Goal: Task Accomplishment & Management: Manage account settings

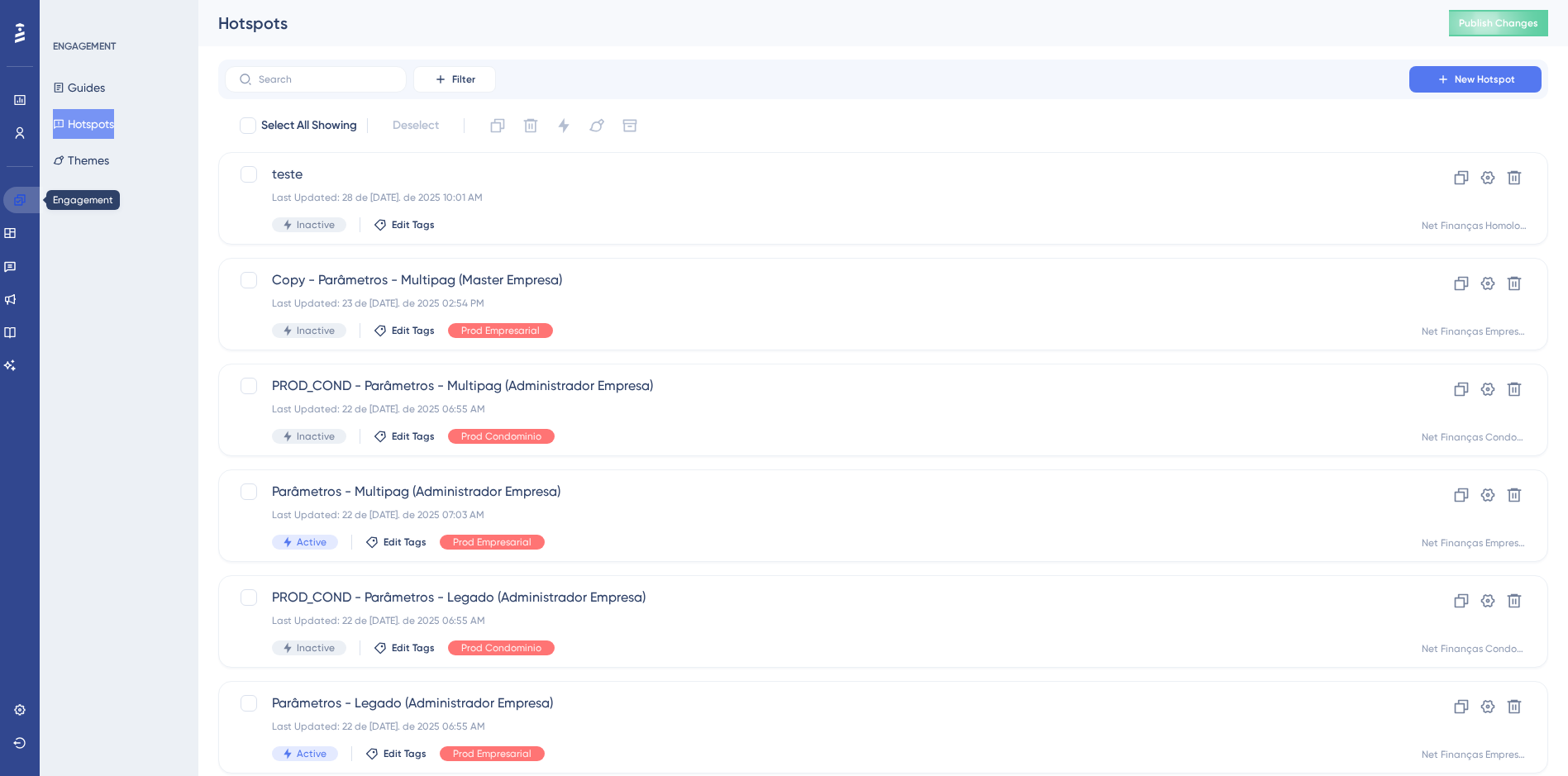
drag, startPoint x: 21, startPoint y: 201, endPoint x: 98, endPoint y: 201, distance: 77.0
click at [21, 201] on icon at bounding box center [19, 200] width 13 height 13
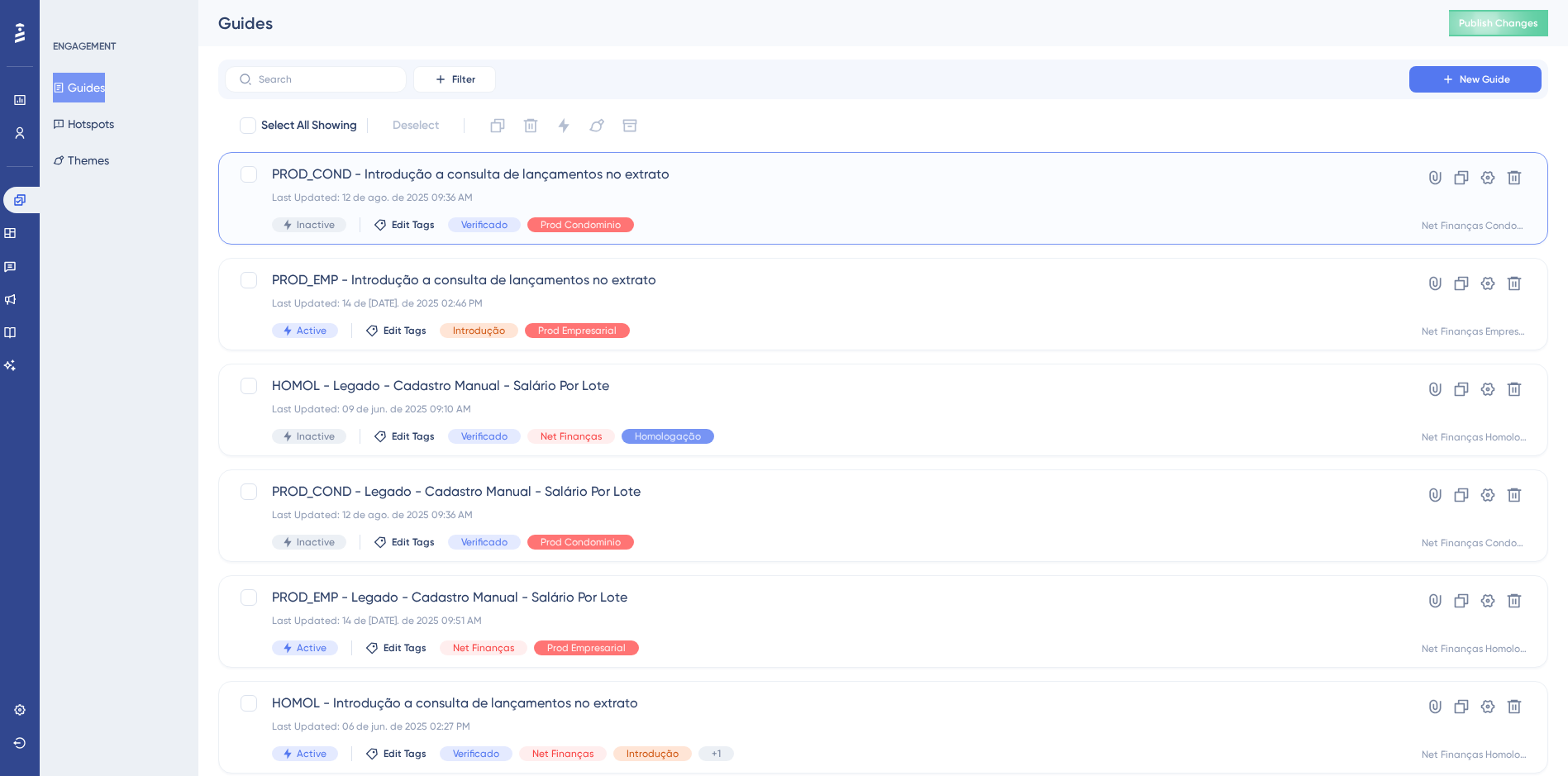
click at [513, 172] on span "PROD_COND - Introdução a consulta de lançamentos no extrato" at bounding box center [817, 174] width 1090 height 20
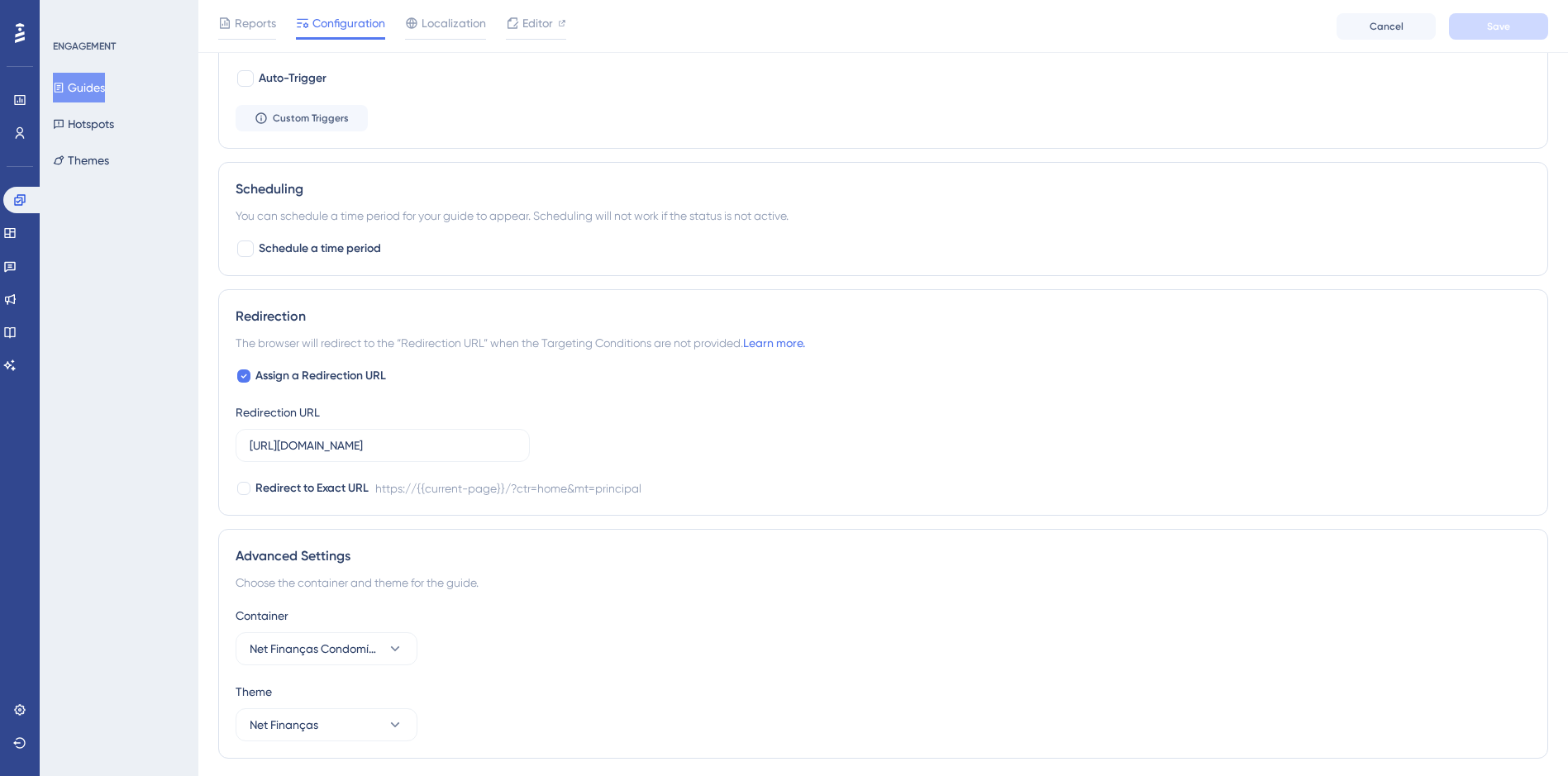
scroll to position [1041, 0]
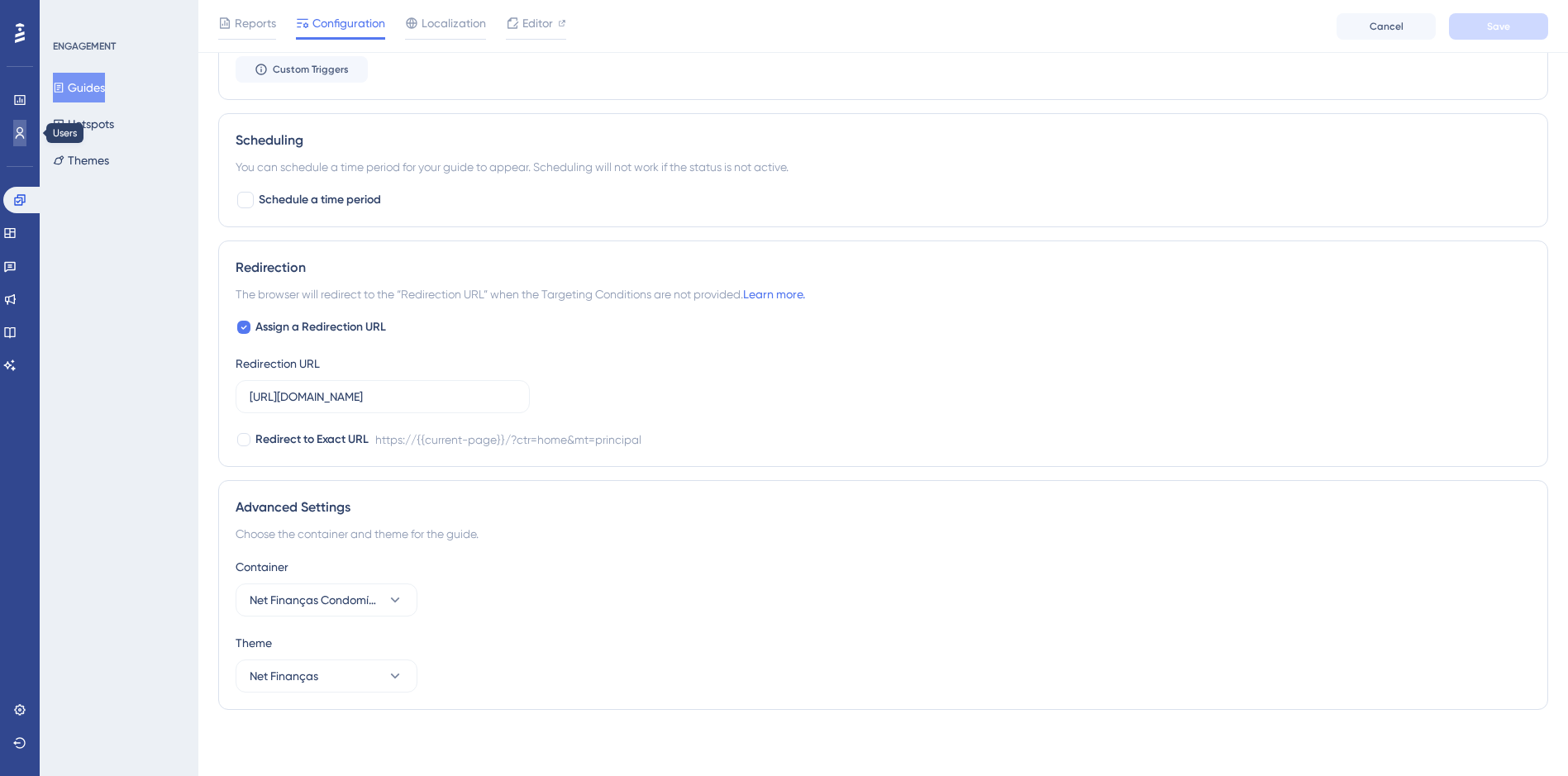
click at [14, 127] on icon at bounding box center [19, 133] width 13 height 13
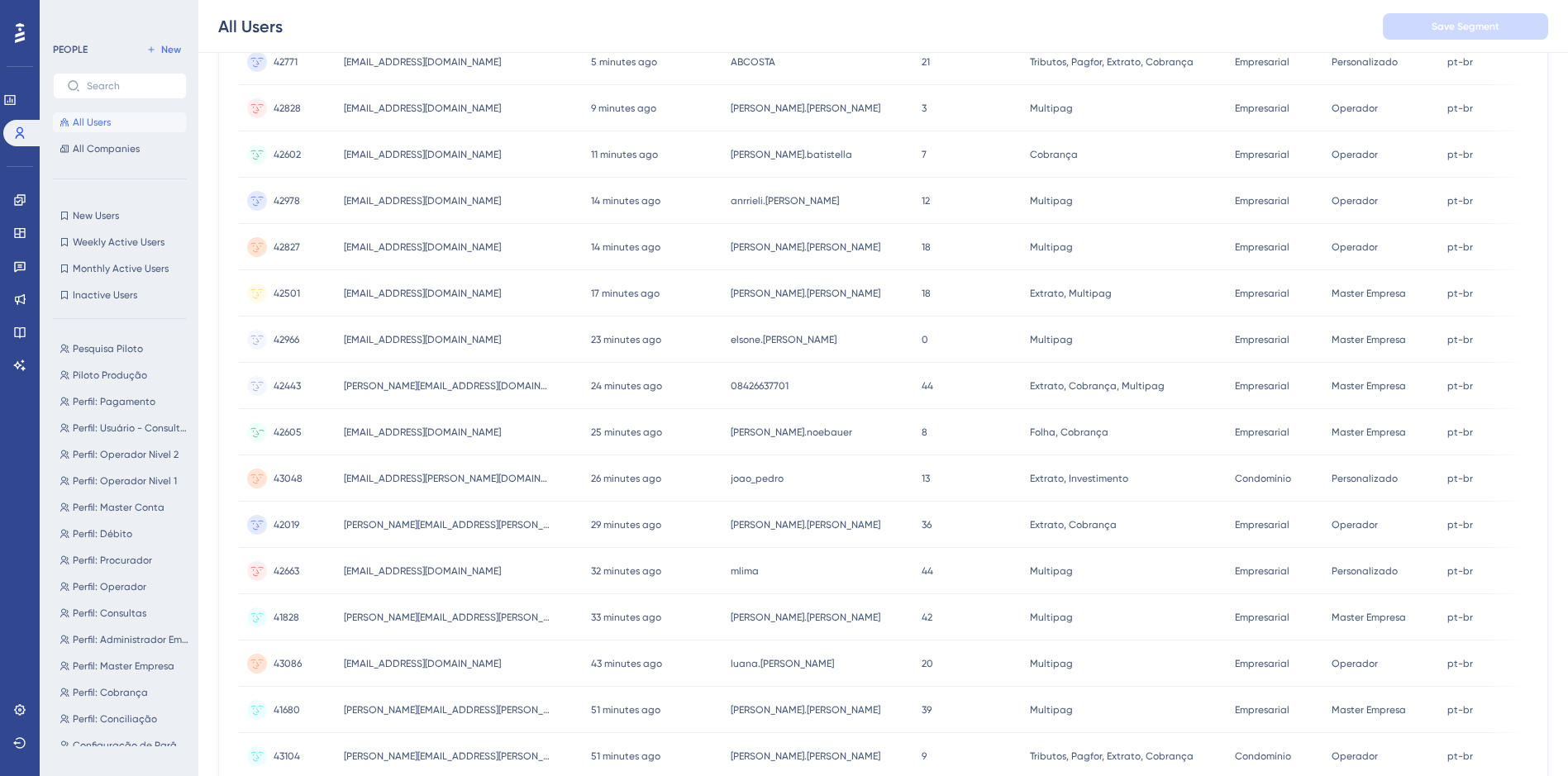
scroll to position [559, 0]
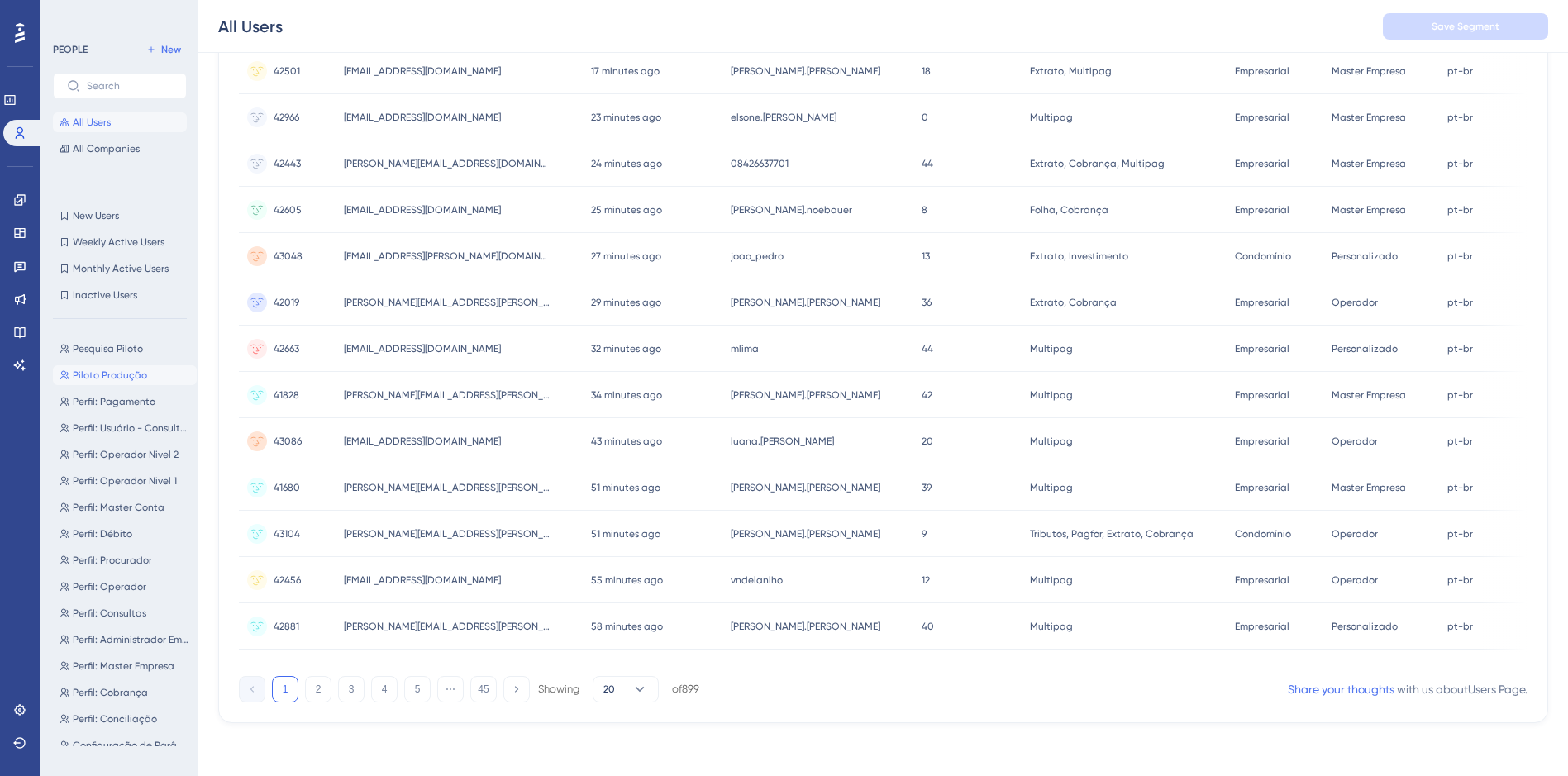
drag, startPoint x: 119, startPoint y: 370, endPoint x: 0, endPoint y: 456, distance: 146.8
click at [119, 370] on span "Piloto Produção" at bounding box center [110, 375] width 75 height 13
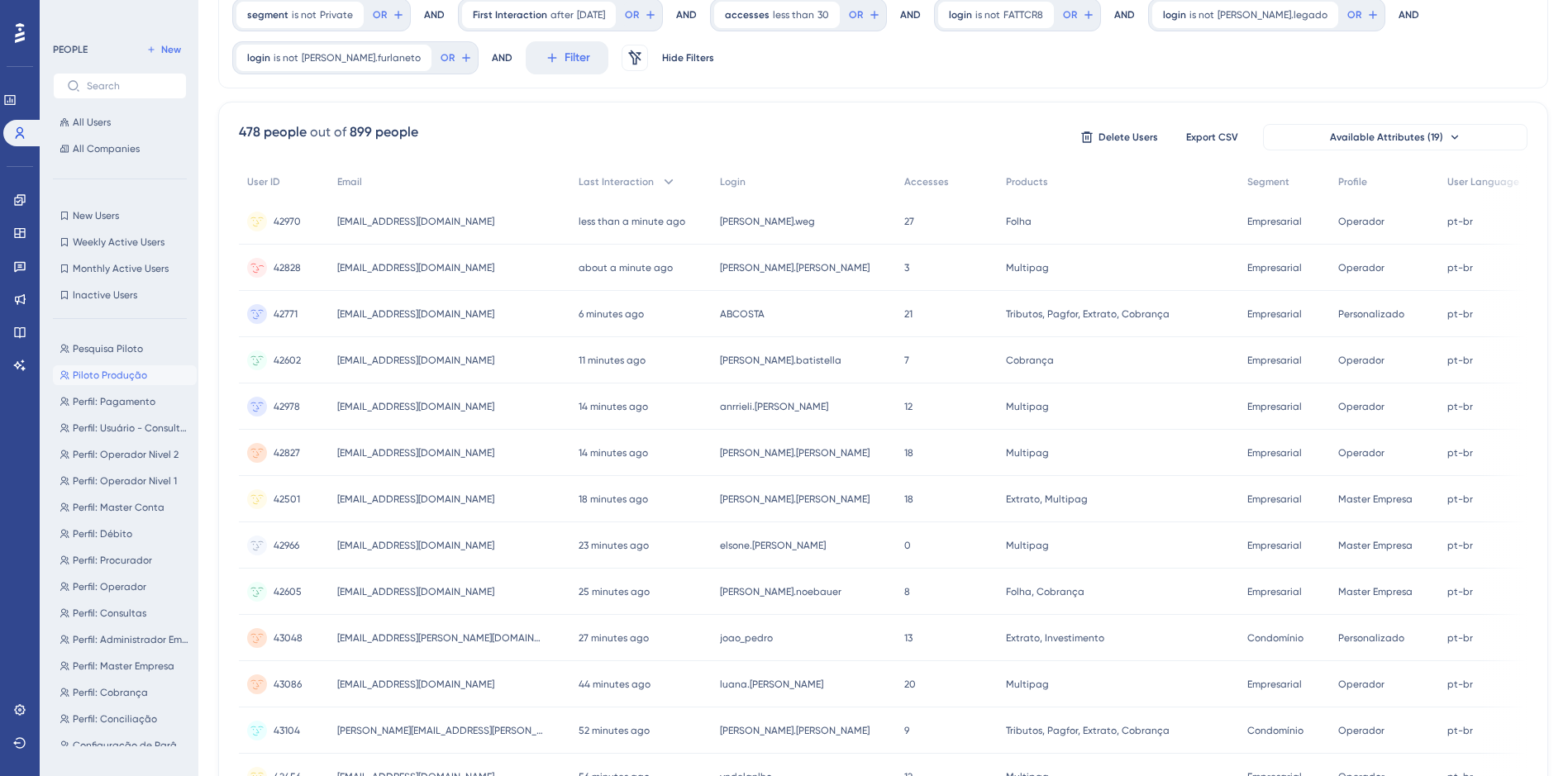
scroll to position [0, 0]
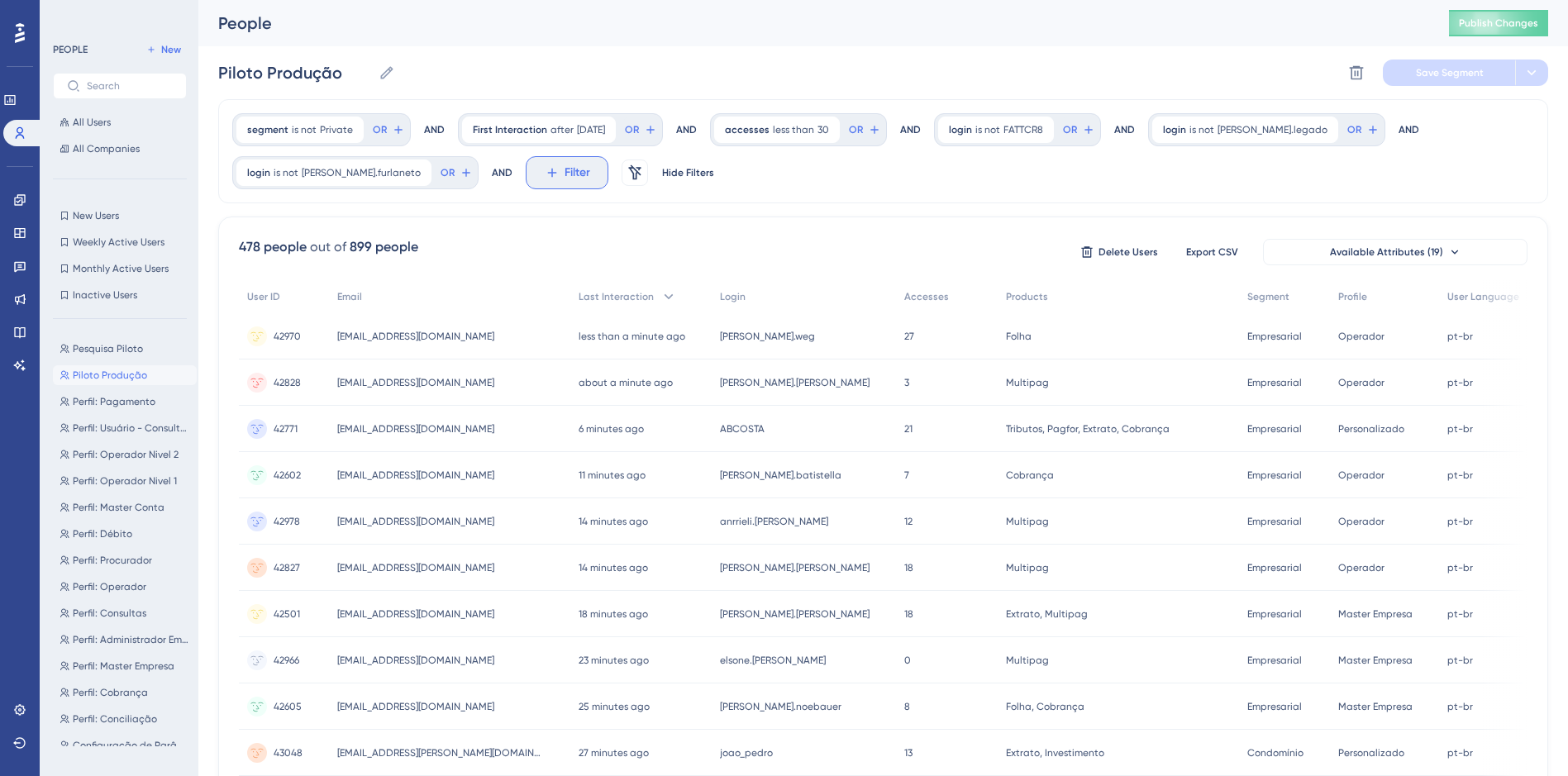
click at [565, 174] on span "Filter" at bounding box center [577, 172] width 25 height 20
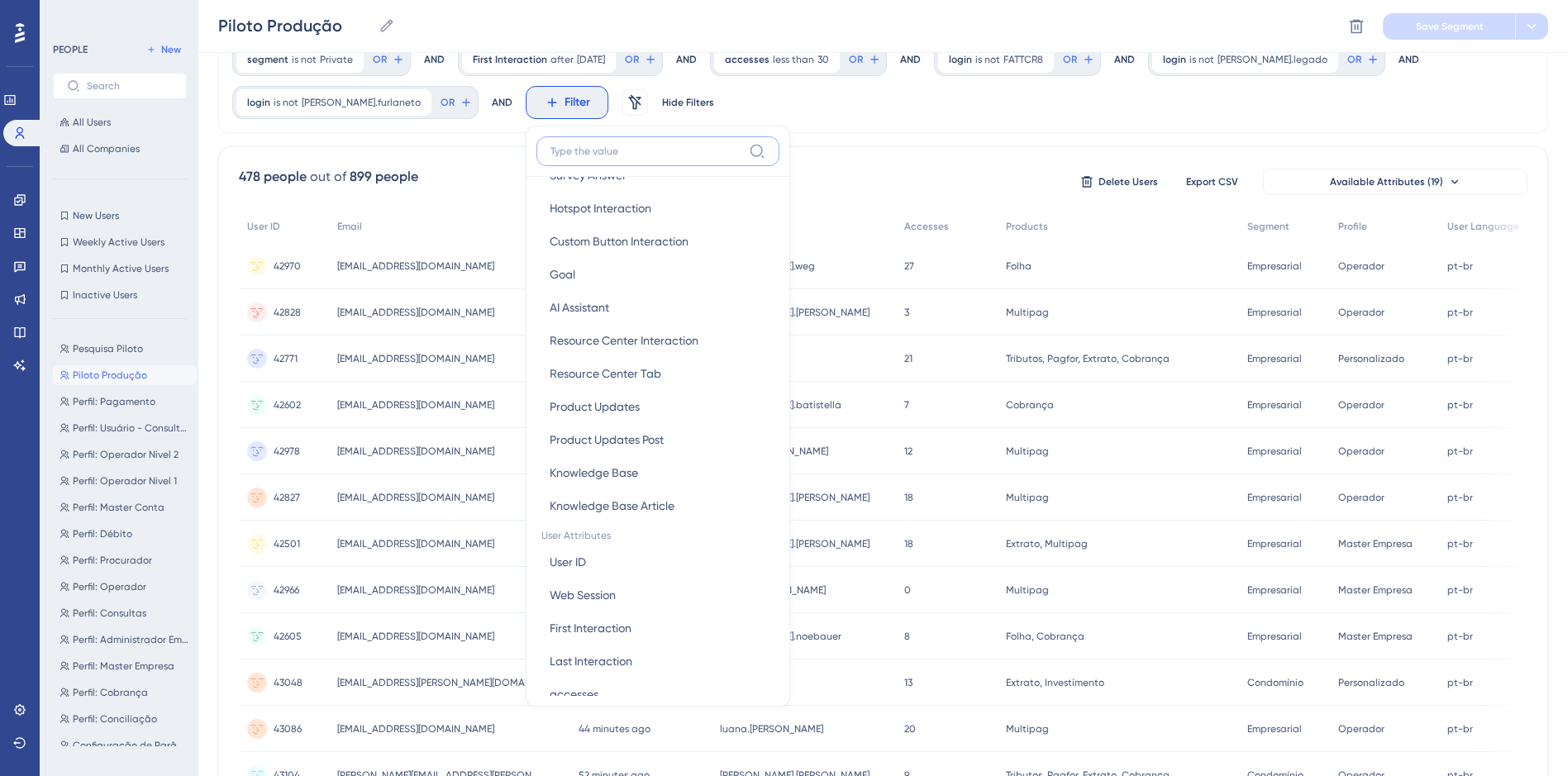
scroll to position [744, 0]
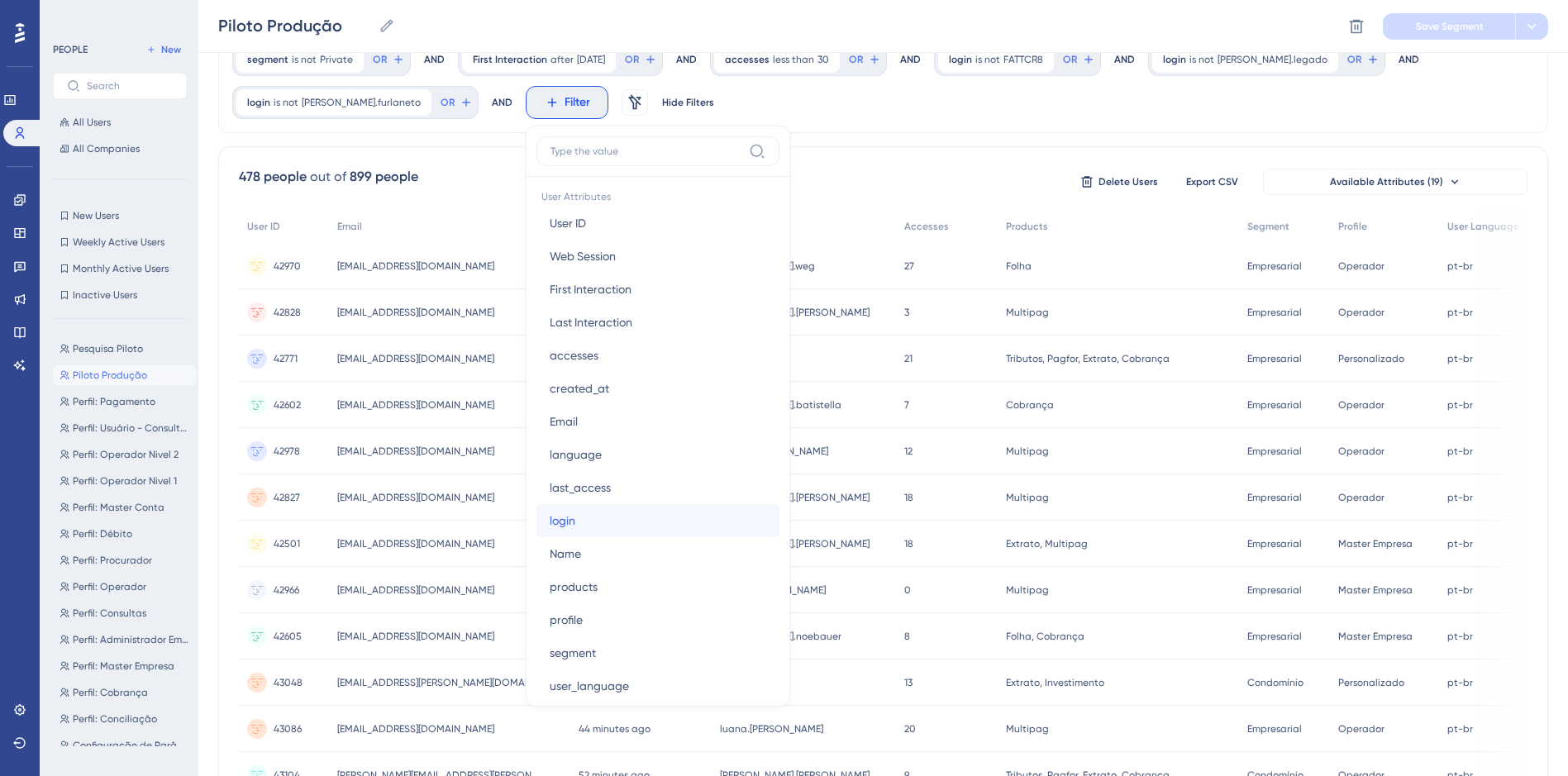
click at [550, 514] on span "login" at bounding box center [562, 521] width 25 height 20
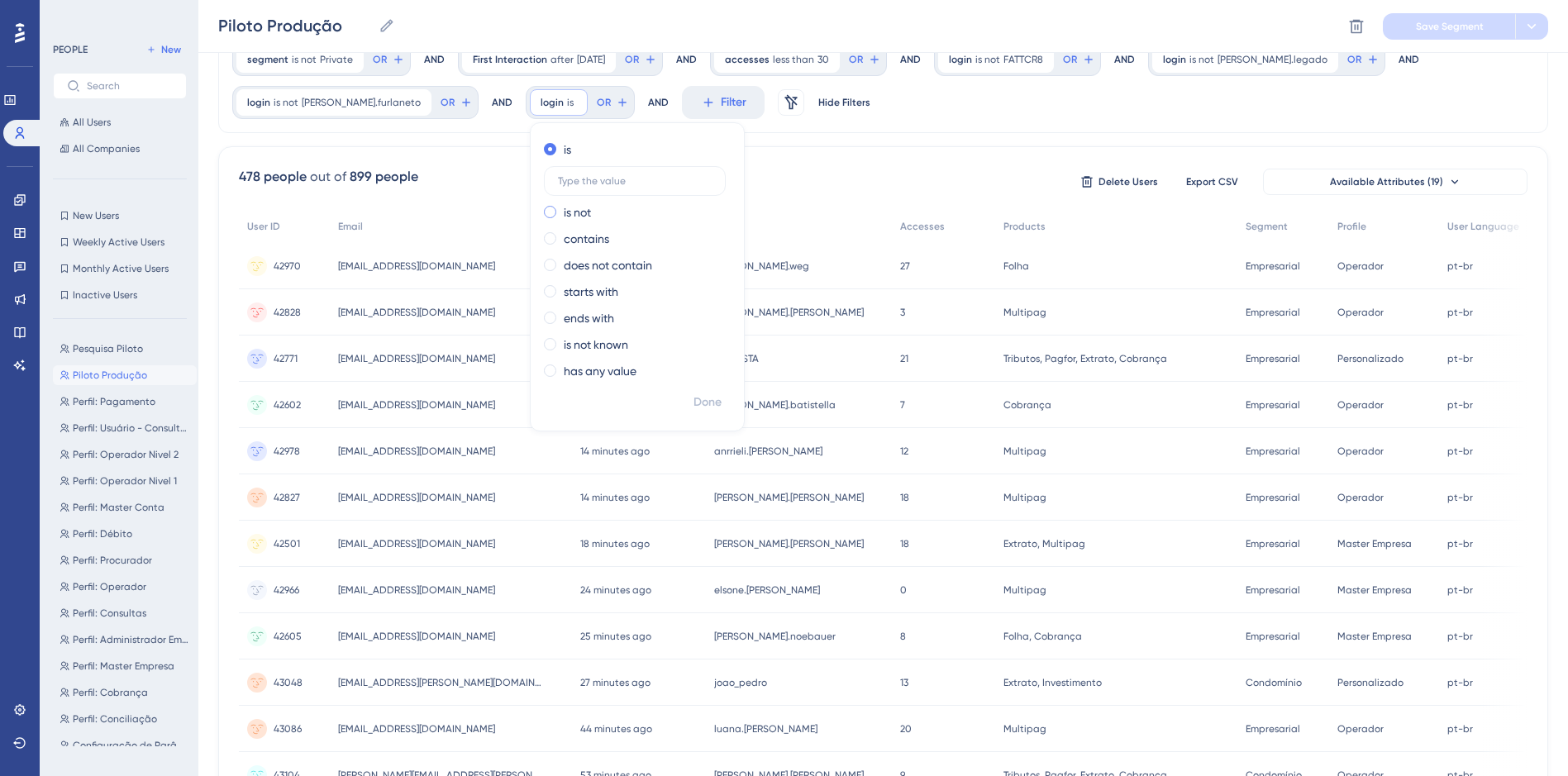
click at [564, 209] on label "is not" at bounding box center [577, 212] width 27 height 20
click at [562, 211] on input "text" at bounding box center [634, 207] width 154 height 11
paste input "[PERSON_NAME].[PERSON_NAME]"
type input "[PERSON_NAME].[PERSON_NAME]"
click at [693, 402] on span "Done" at bounding box center [707, 402] width 28 height 20
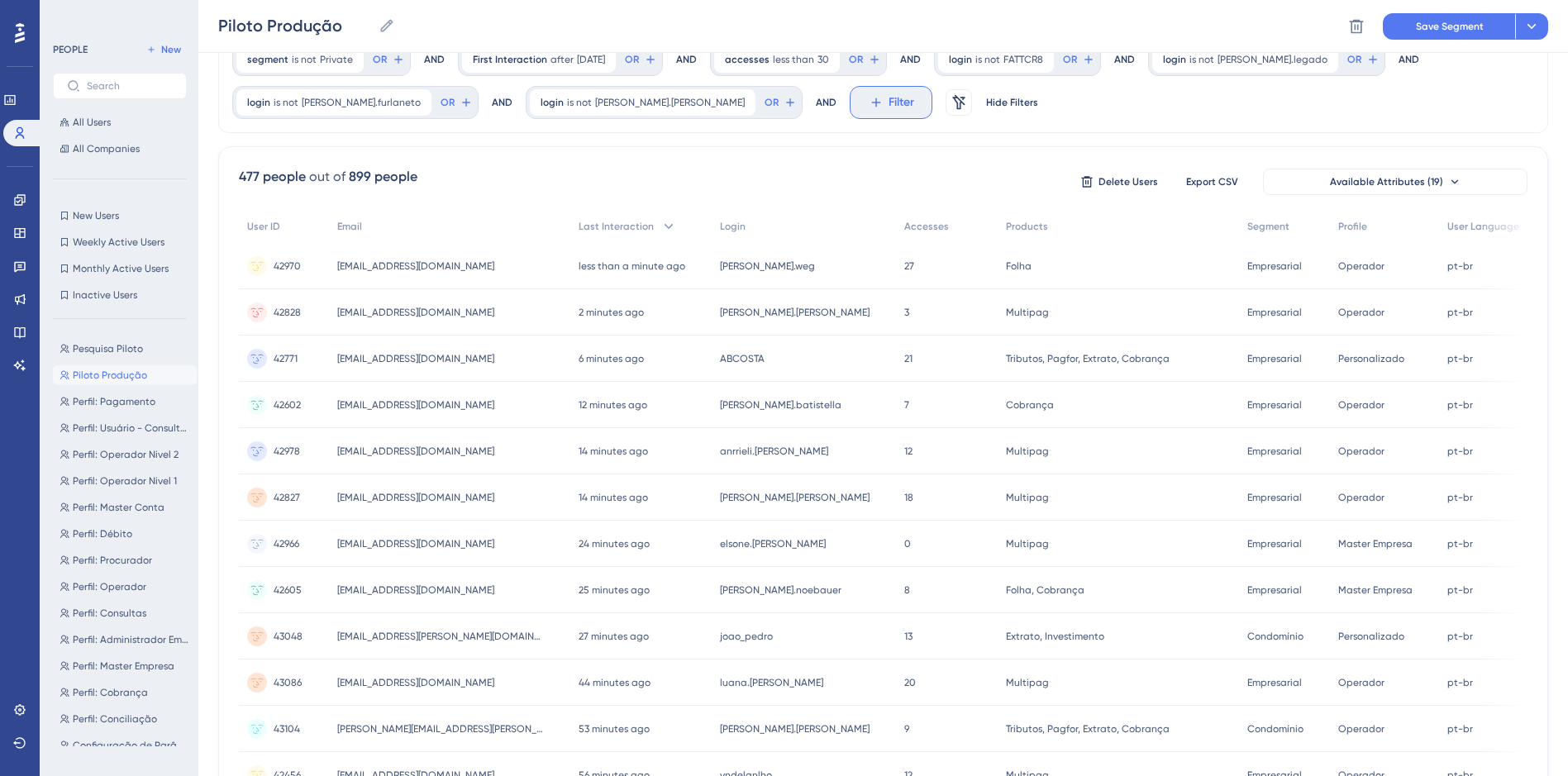
click at [889, 107] on span "Filter" at bounding box center [901, 103] width 25 height 20
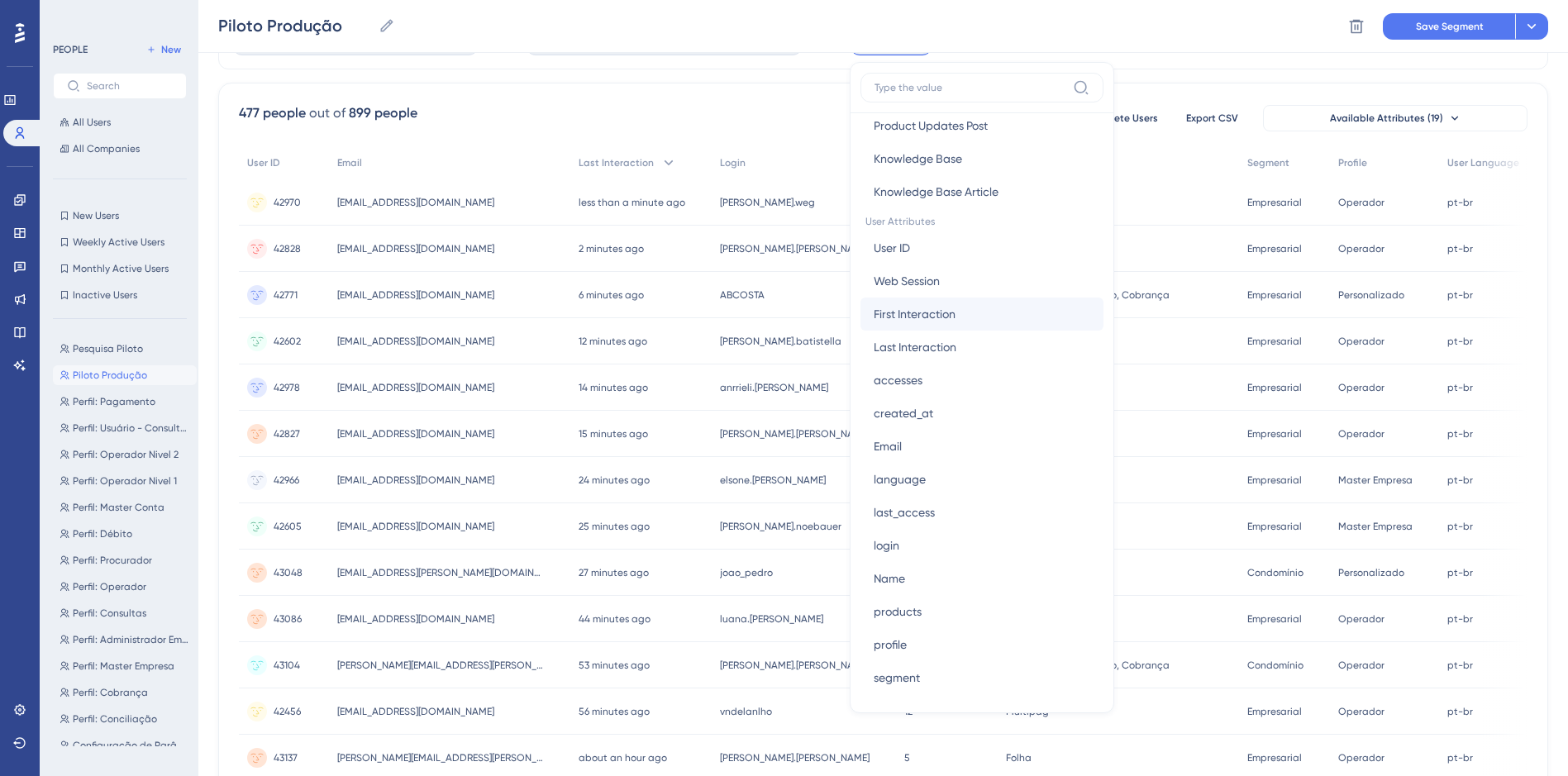
scroll to position [661, 0]
click at [874, 541] on span "login" at bounding box center [886, 540] width 25 height 20
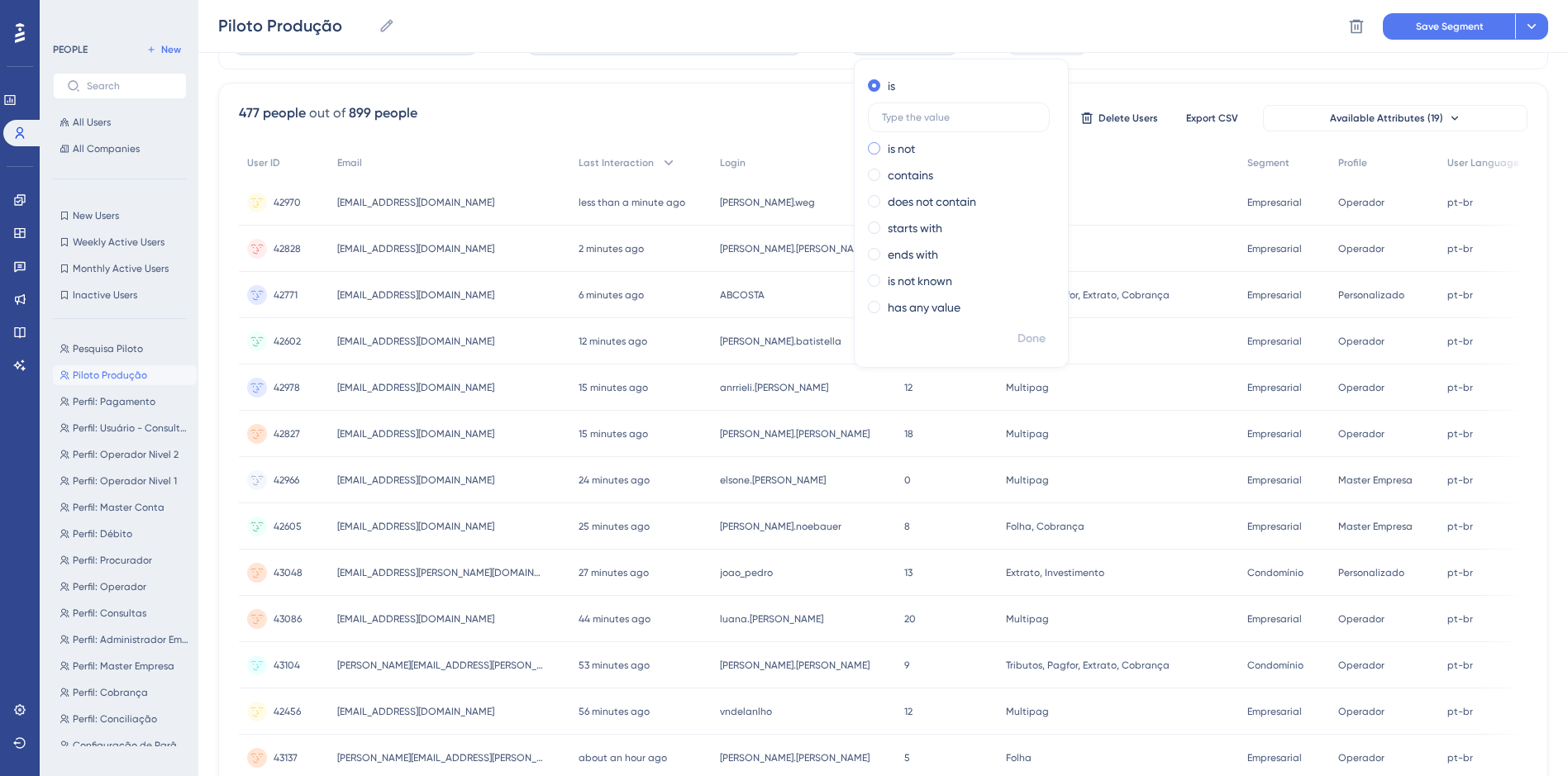
click at [888, 148] on label "is not" at bounding box center [901, 149] width 27 height 20
type input "janaina.zuchi"
click at [1017, 336] on span "Done" at bounding box center [1031, 339] width 28 height 20
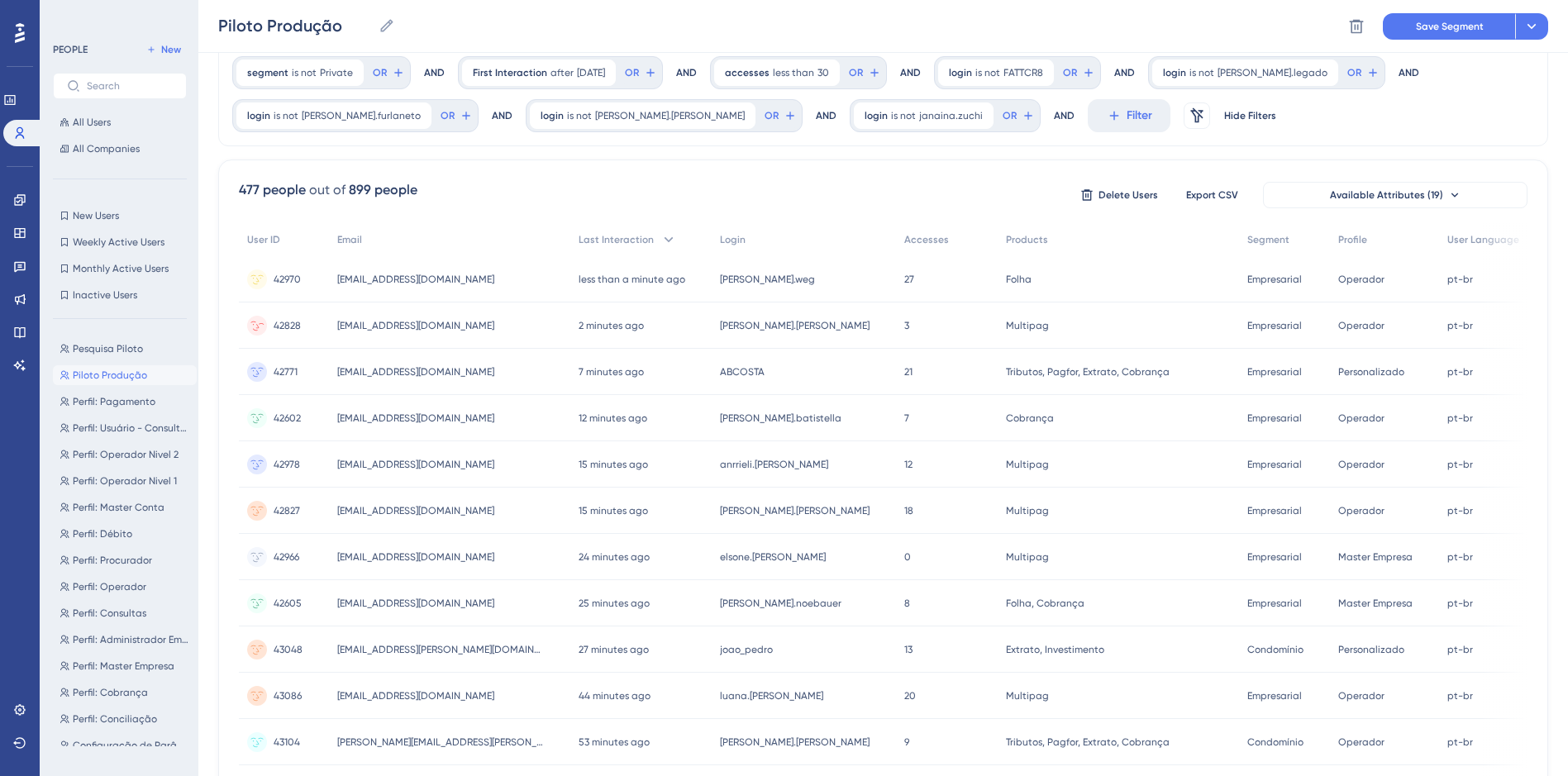
scroll to position [0, 0]
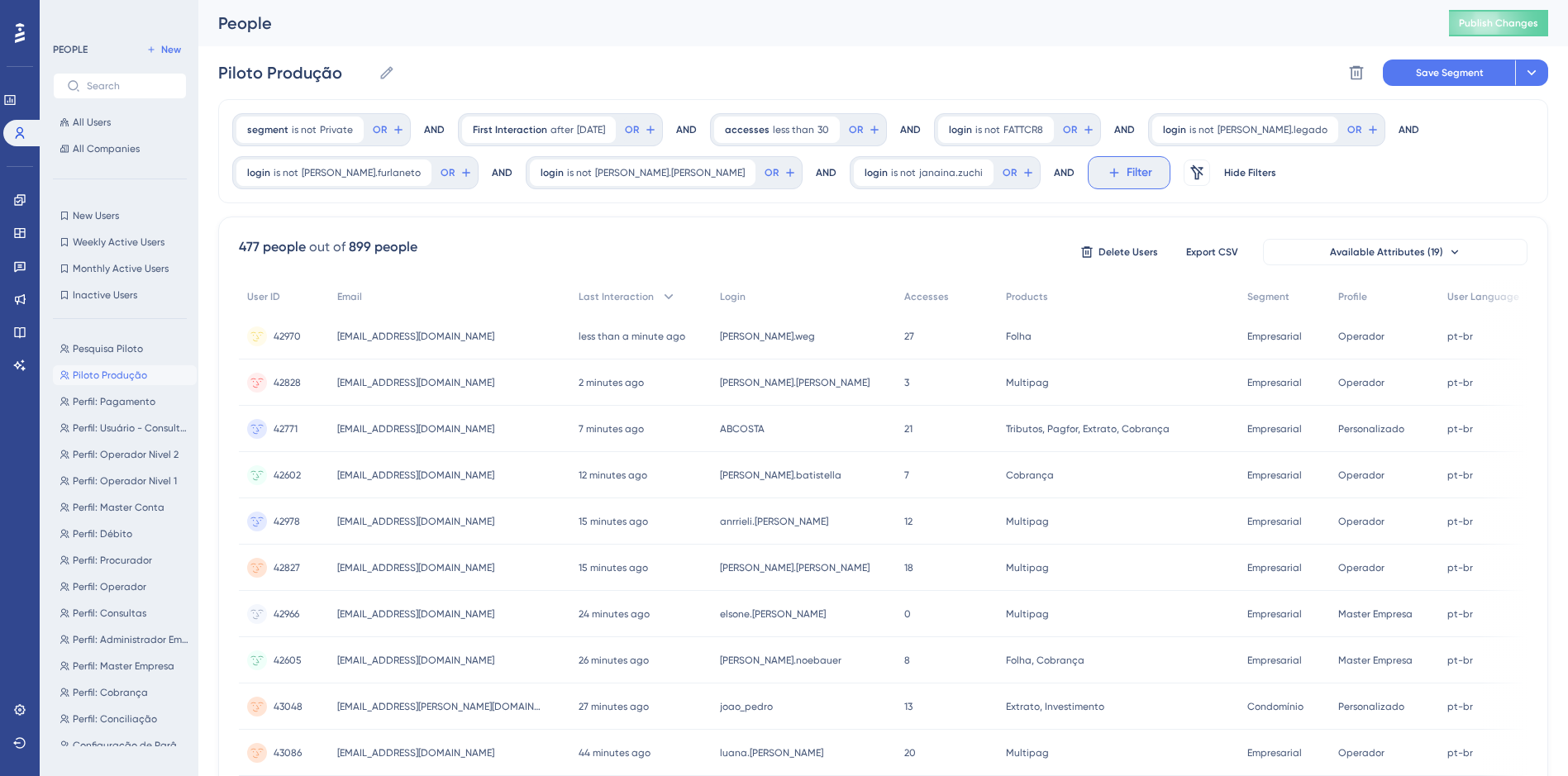
click at [1127, 171] on span "Filter" at bounding box center [1139, 172] width 25 height 20
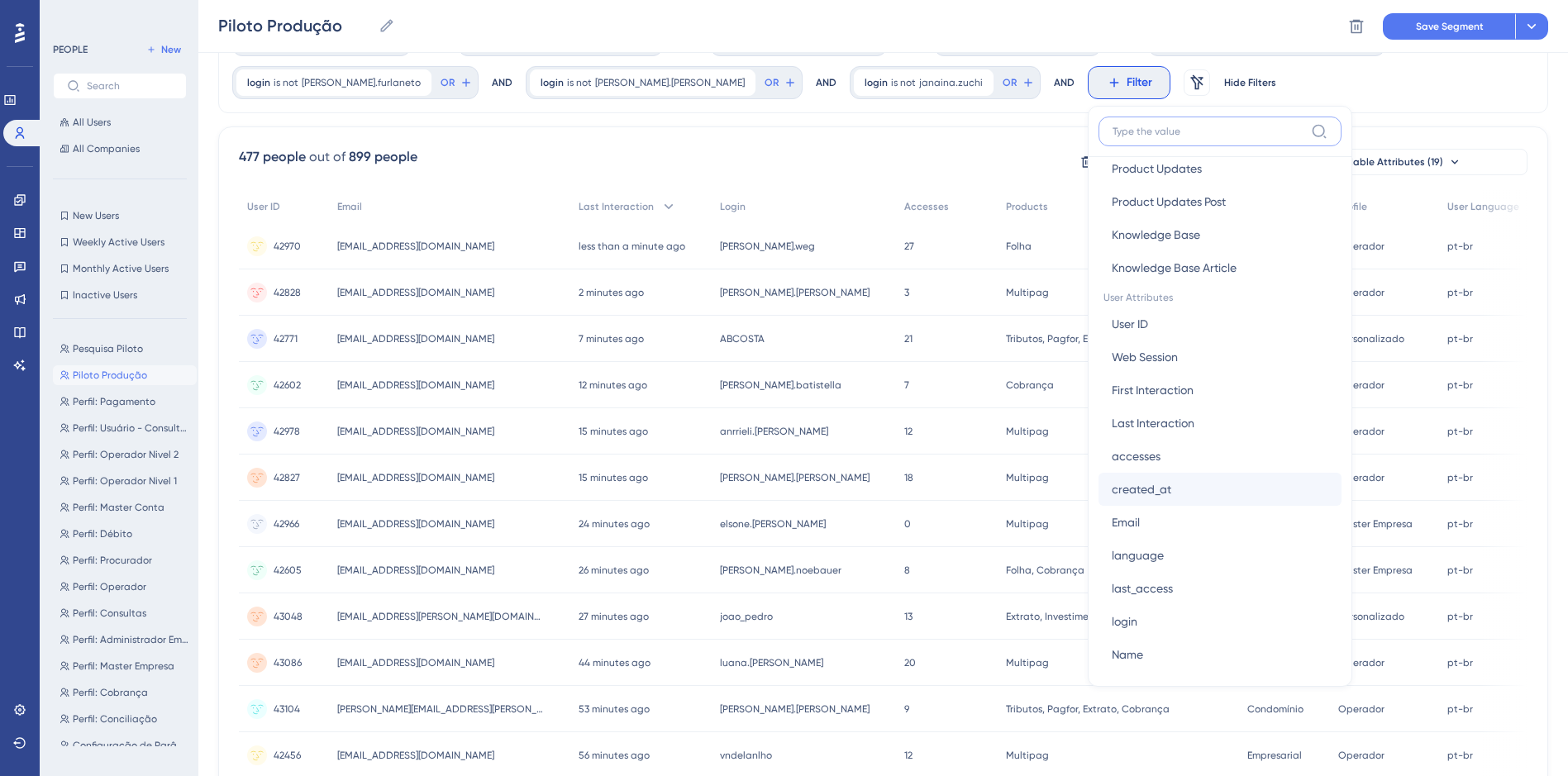
scroll to position [661, 0]
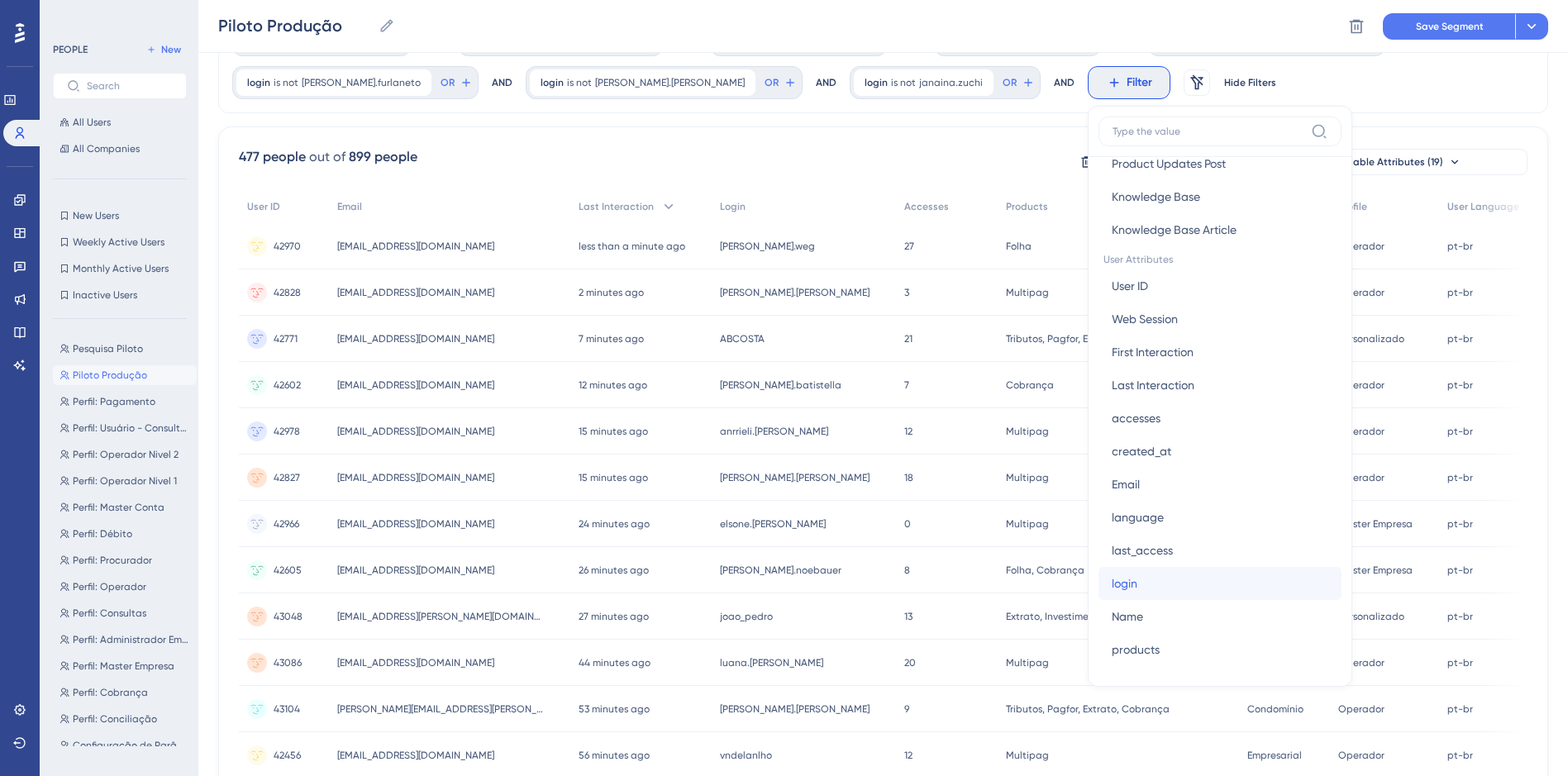
click at [1112, 580] on span "login" at bounding box center [1124, 583] width 25 height 20
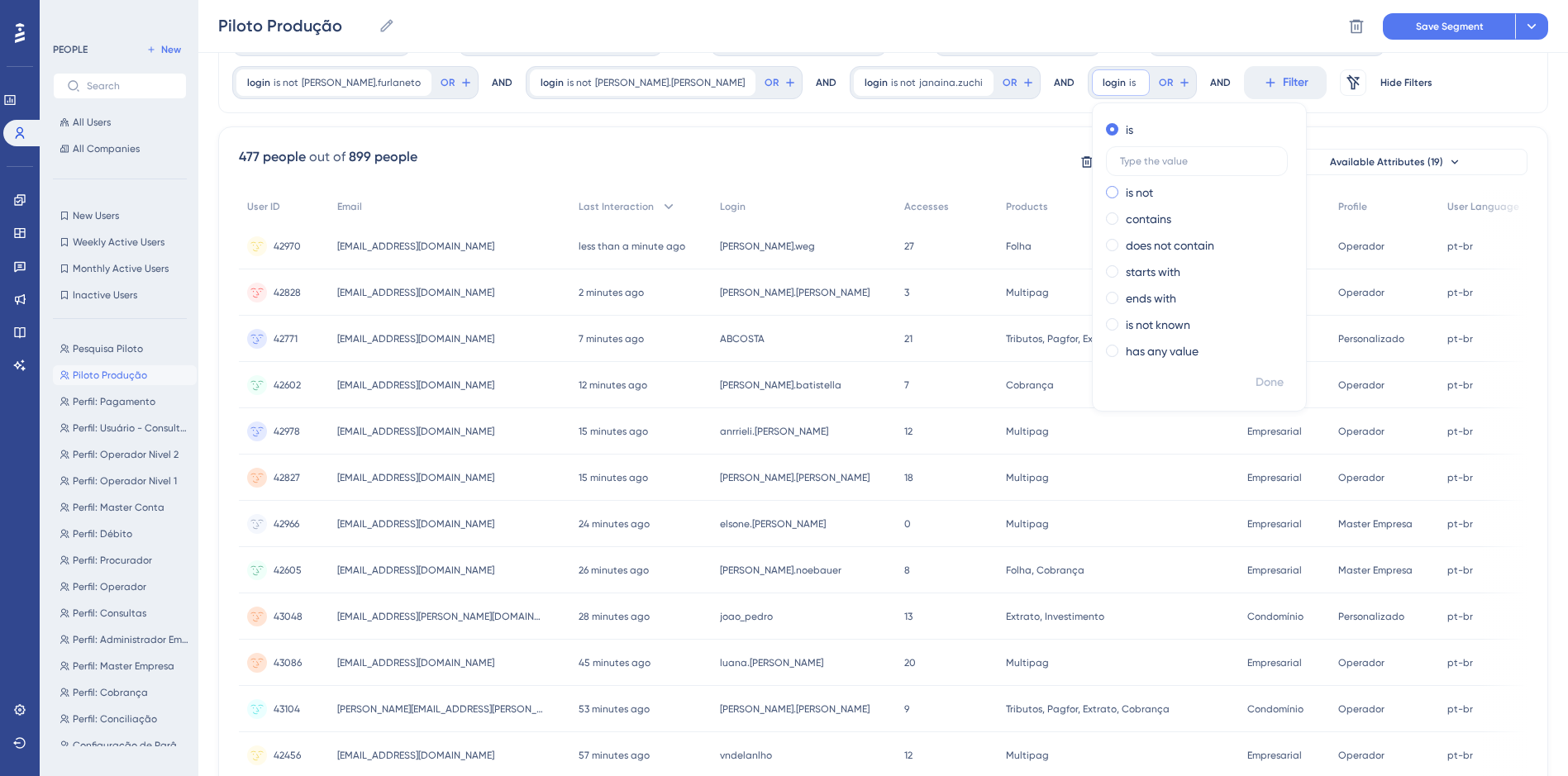
click at [1106, 195] on div "is not" at bounding box center [1195, 192] width 180 height 20
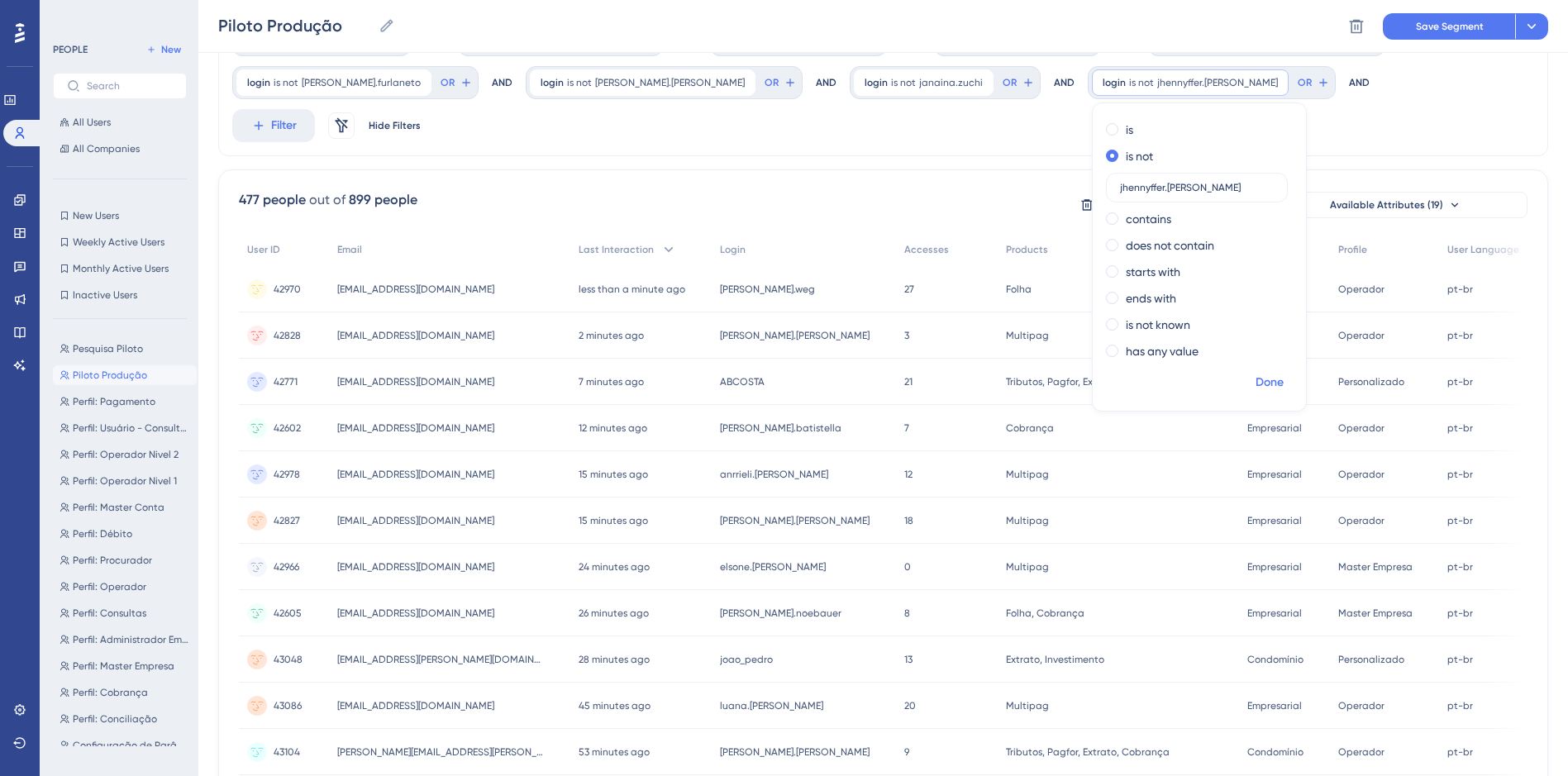
type input "jhennyffer.[PERSON_NAME]"
click at [1255, 384] on span "Done" at bounding box center [1269, 382] width 28 height 20
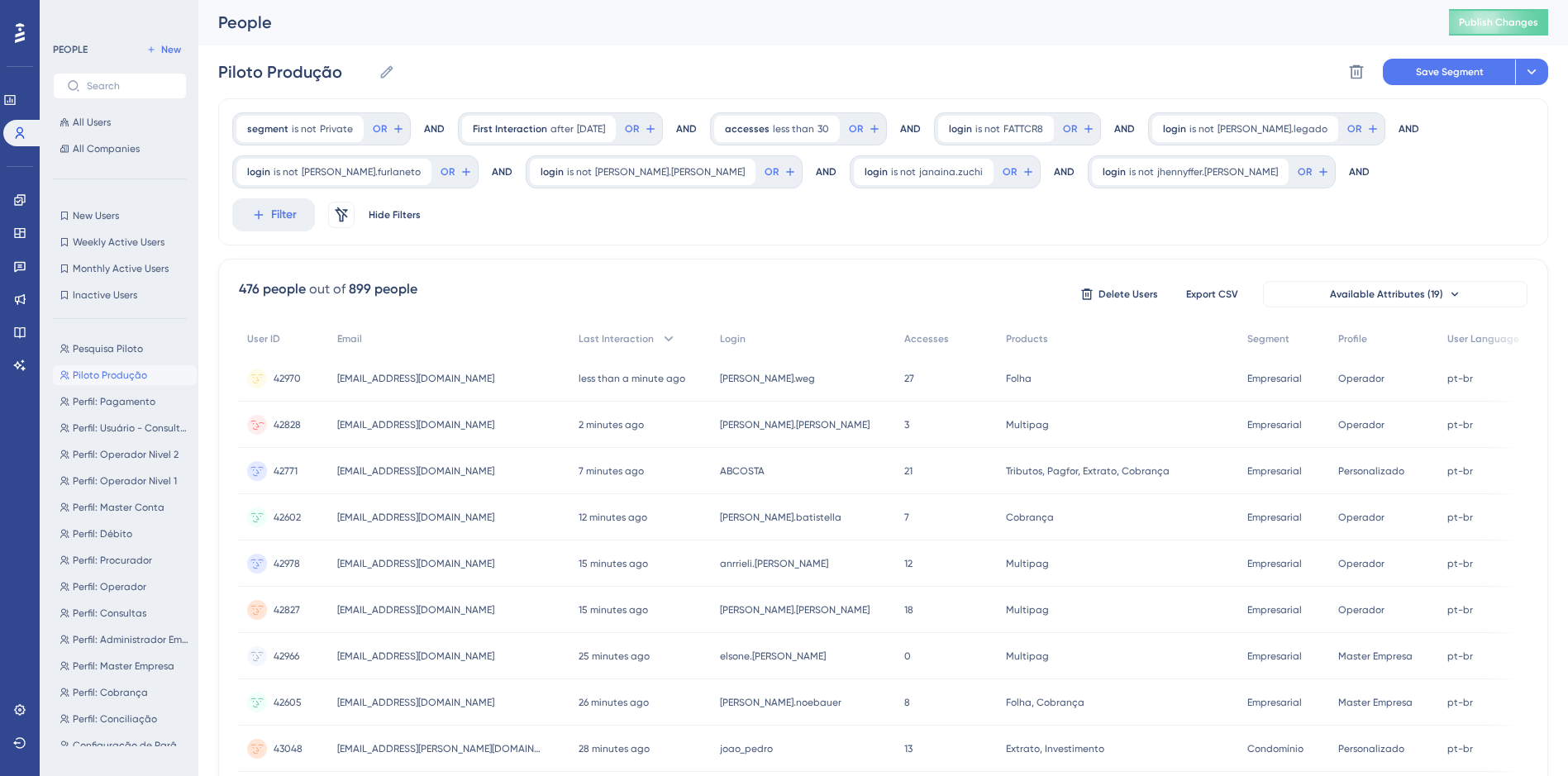
scroll to position [0, 0]
click at [1426, 72] on span "Save Segment" at bounding box center [1450, 72] width 68 height 13
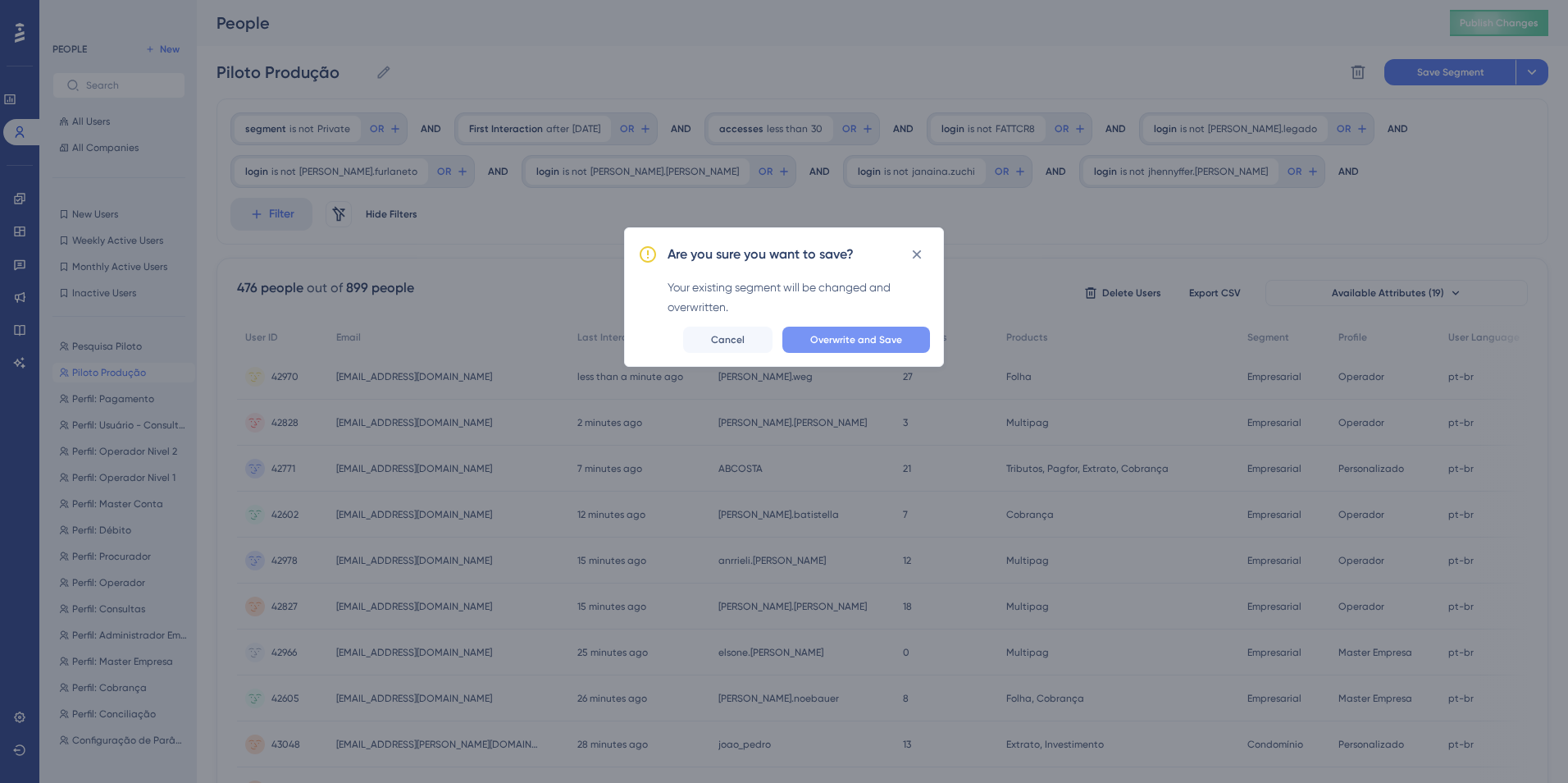
click at [853, 341] on span "Overwrite and Save" at bounding box center [856, 339] width 92 height 13
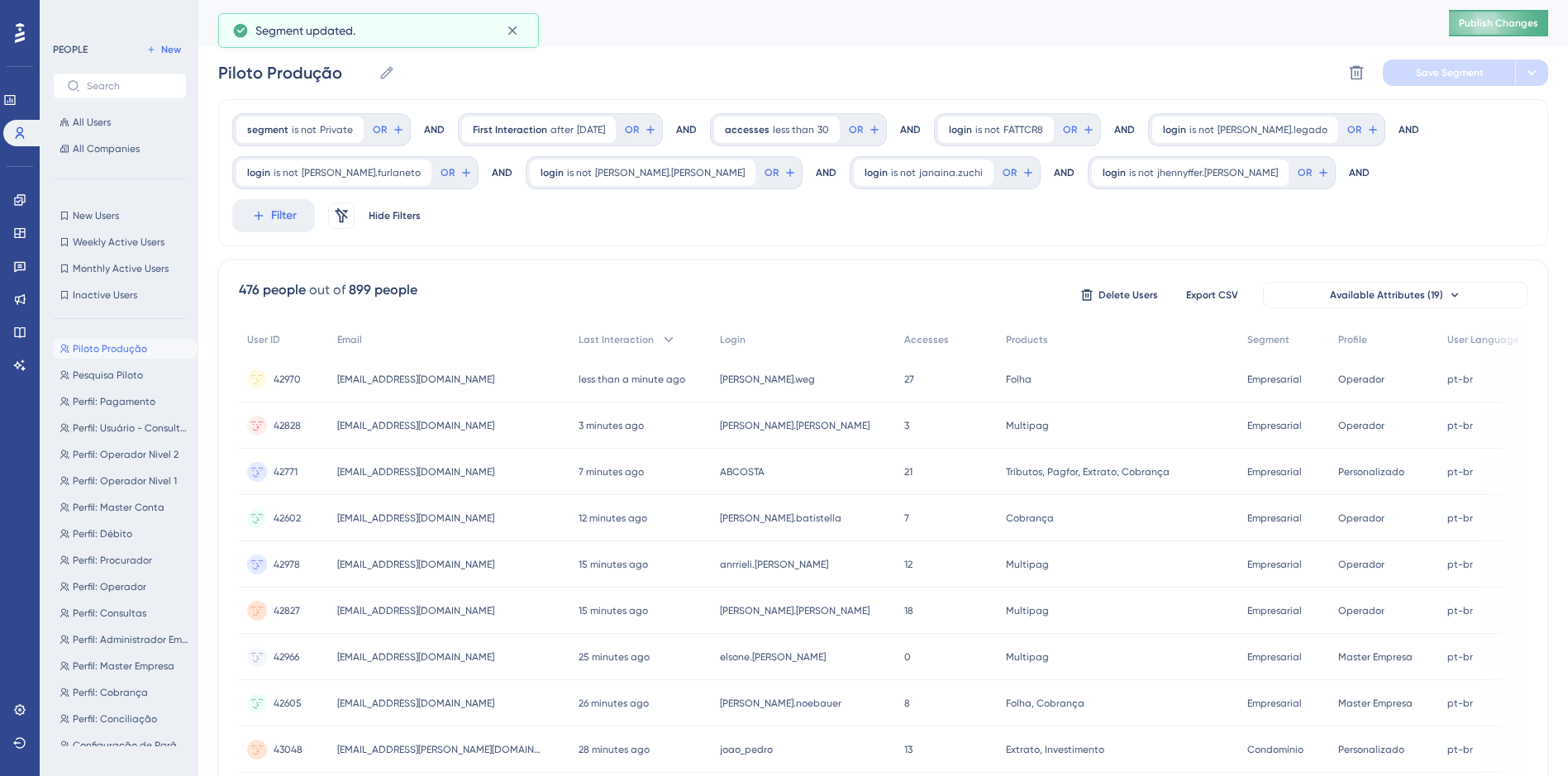
click at [1496, 29] on span "Publish Changes" at bounding box center [1498, 23] width 79 height 13
